Goal: Transaction & Acquisition: Purchase product/service

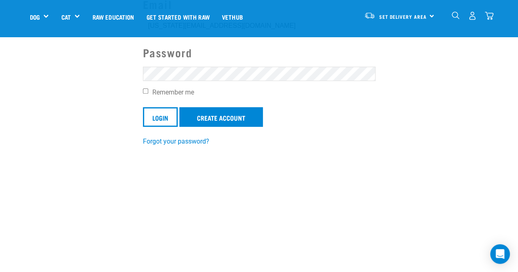
scroll to position [128, 0]
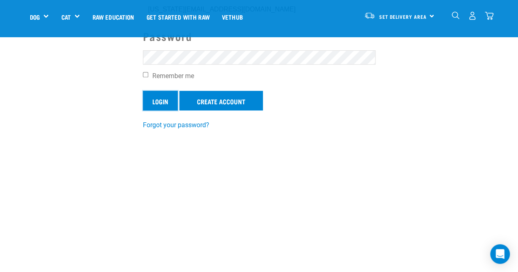
click at [163, 95] on input "Login" at bounding box center [160, 101] width 35 height 20
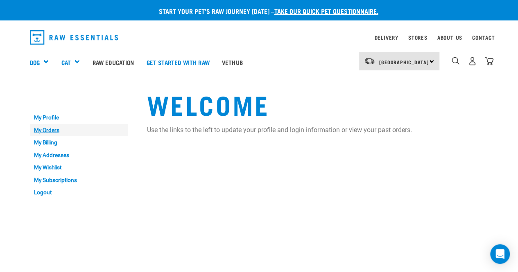
click at [41, 131] on link "My Orders" at bounding box center [79, 130] width 98 height 13
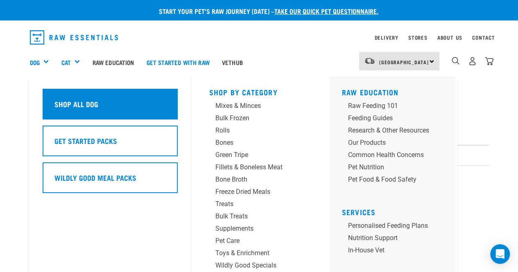
click at [75, 109] on h5 "Shop All Dog" at bounding box center [76, 104] width 44 height 11
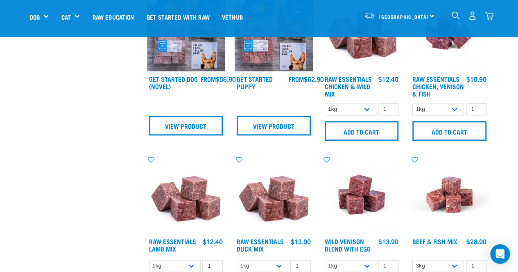
scroll to position [388, 0]
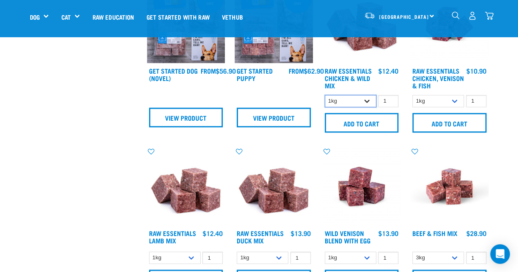
click at [368, 95] on select "1kg 3kg Bulk (10kg)" at bounding box center [351, 101] width 52 height 13
click at [325, 95] on select "1kg 3kg Bulk (10kg)" at bounding box center [351, 101] width 52 height 13
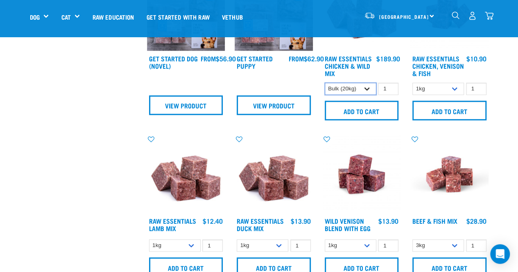
click at [368, 91] on select "1kg 3kg Bulk (10kg)" at bounding box center [351, 89] width 52 height 13
click at [325, 83] on select "1kg 3kg Bulk (10kg)" at bounding box center [351, 89] width 52 height 13
click at [364, 87] on select "1kg 3kg Bulk (10kg)" at bounding box center [351, 89] width 52 height 13
select select "731"
click at [325, 83] on select "1kg 3kg Bulk (10kg)" at bounding box center [351, 89] width 52 height 13
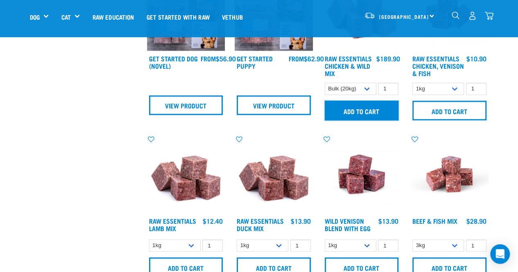
click at [360, 111] on input "Add to cart" at bounding box center [362, 111] width 74 height 20
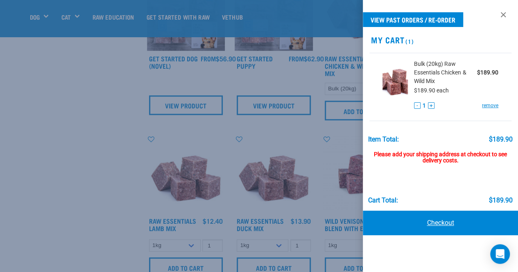
click at [445, 224] on link "Checkout" at bounding box center [441, 223] width 156 height 25
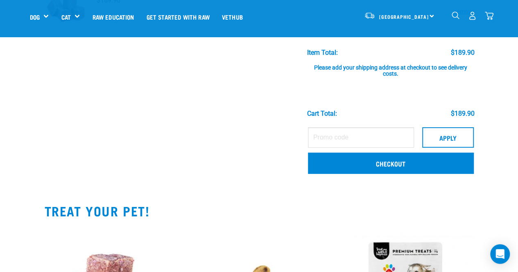
scroll to position [92, 0]
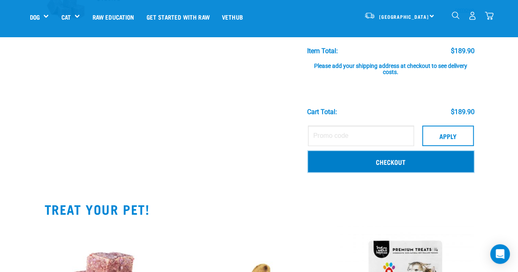
click at [399, 158] on link "Checkout" at bounding box center [391, 161] width 166 height 21
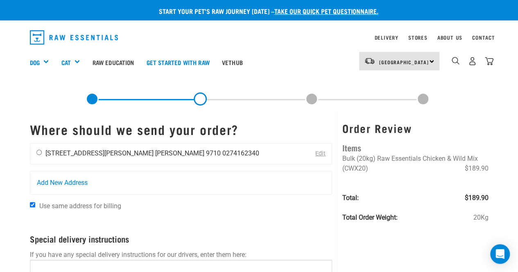
click at [39, 151] on input "radio" at bounding box center [38, 152] width 5 height 5
radio input "true"
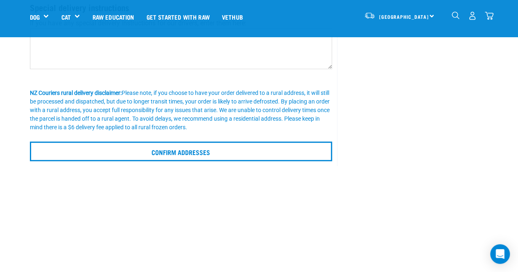
scroll to position [176, 0]
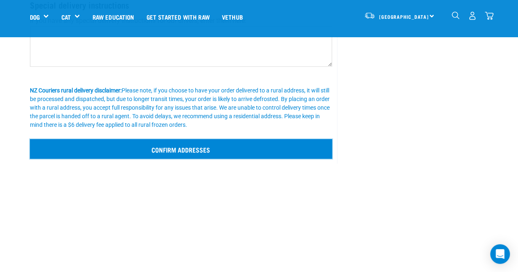
click at [179, 145] on input "Confirm addresses" at bounding box center [181, 149] width 303 height 20
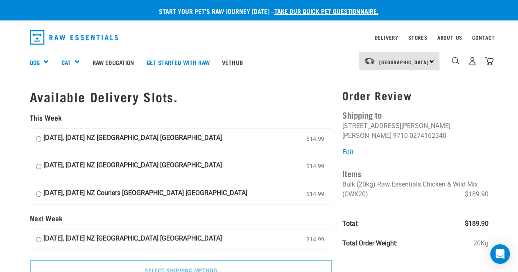
click at [37, 139] on input "15 October, Wednesday NZ Couriers South Island Long Haul $14.99" at bounding box center [38, 139] width 5 height 12
radio input "true"
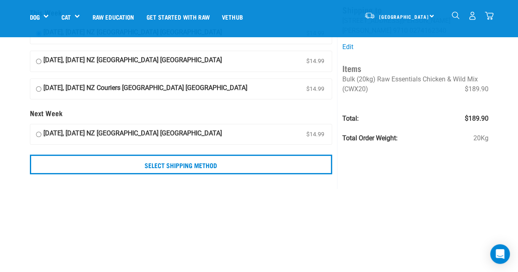
scroll to position [48, 0]
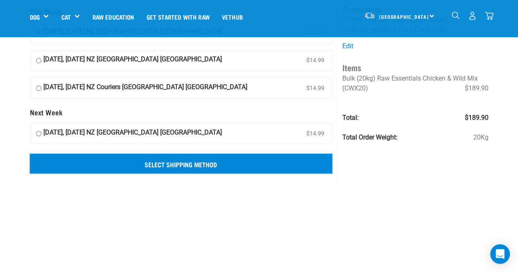
click at [205, 161] on input "Select Shipping Method" at bounding box center [181, 164] width 303 height 20
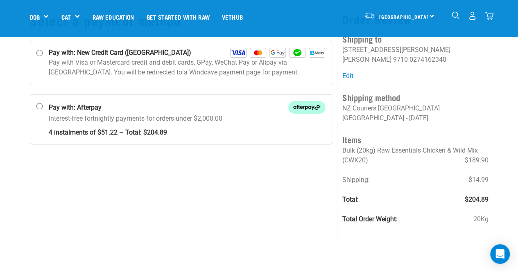
scroll to position [53, 0]
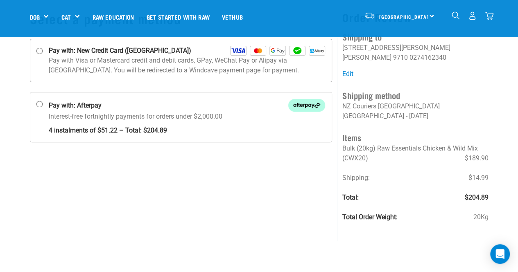
click at [38, 52] on input "Pay with: New Credit Card (Windcave)" at bounding box center [39, 51] width 7 height 7
radio input "true"
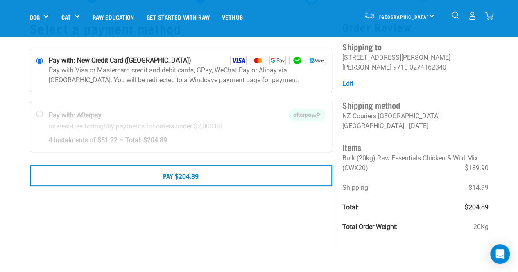
scroll to position [47, 0]
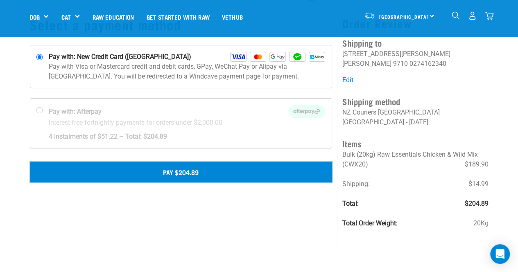
click at [192, 173] on button "Pay $204.89" at bounding box center [181, 172] width 303 height 20
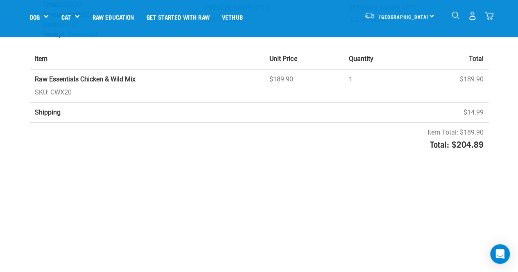
scroll to position [122, 0]
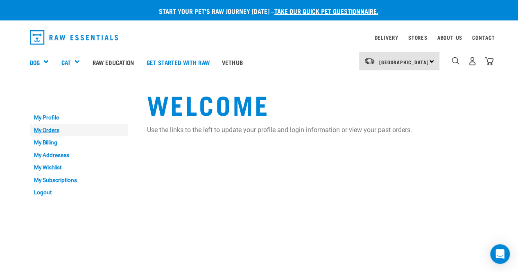
click at [48, 131] on link "My Orders" at bounding box center [79, 130] width 98 height 13
